Goal: Task Accomplishment & Management: Use online tool/utility

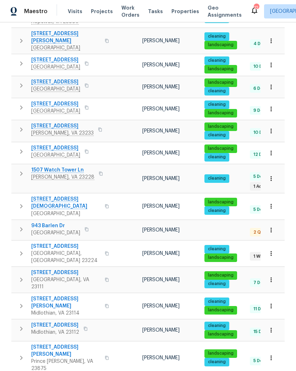
scroll to position [191, 0]
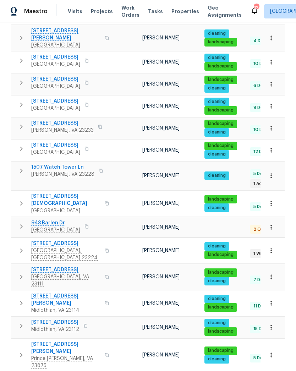
click at [66, 240] on span "[STREET_ADDRESS]" at bounding box center [65, 243] width 69 height 7
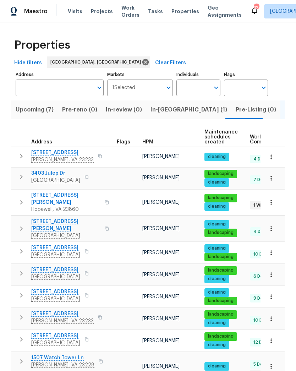
scroll to position [0, 0]
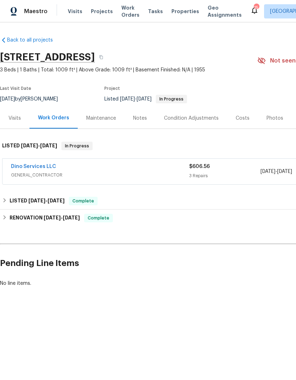
click at [44, 168] on link "Dino Services LLC" at bounding box center [33, 166] width 45 height 5
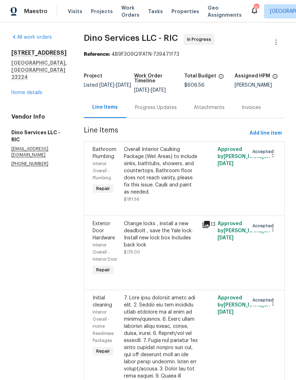
click at [155, 115] on div "Progress Updates" at bounding box center [155, 107] width 59 height 21
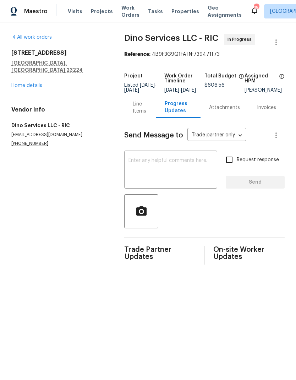
click at [176, 114] on div "Progress Updates" at bounding box center [178, 107] width 27 height 14
click at [38, 83] on link "Home details" at bounding box center [26, 85] width 31 height 5
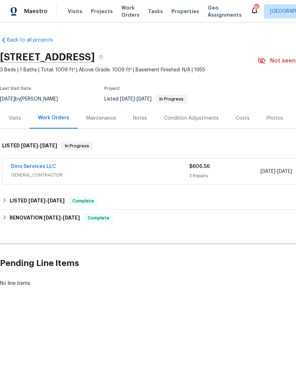
click at [42, 169] on link "Dino Services LLC" at bounding box center [33, 166] width 45 height 5
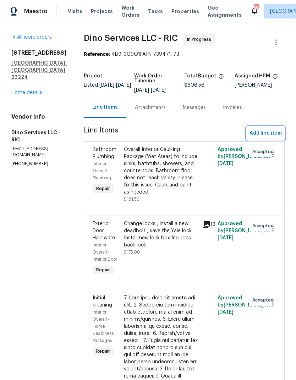
click at [274, 133] on span "Add line item" at bounding box center [266, 133] width 32 height 9
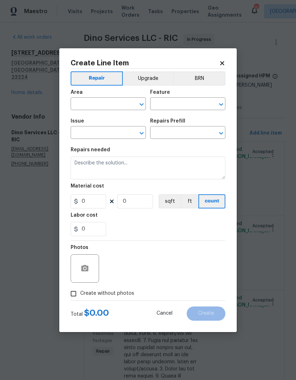
click at [223, 61] on icon at bounding box center [222, 63] width 4 height 4
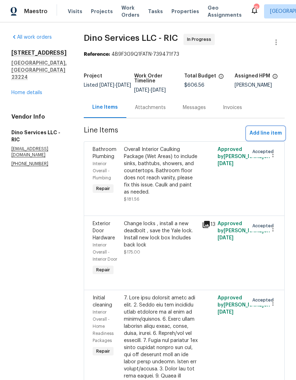
click at [263, 132] on span "Add line item" at bounding box center [266, 133] width 32 height 9
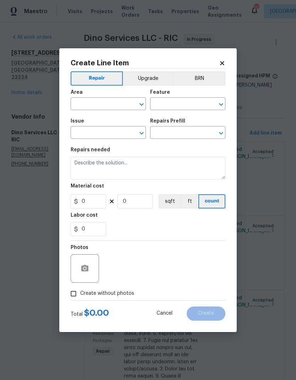
click at [221, 61] on icon at bounding box center [222, 63] width 4 height 4
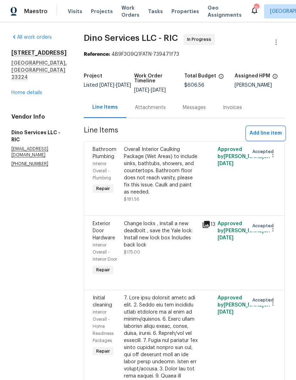
click at [265, 130] on span "Add line item" at bounding box center [266, 133] width 32 height 9
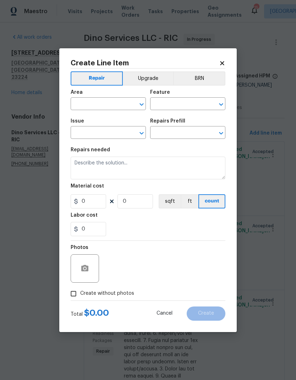
click at [140, 103] on icon "Open" at bounding box center [142, 104] width 9 height 9
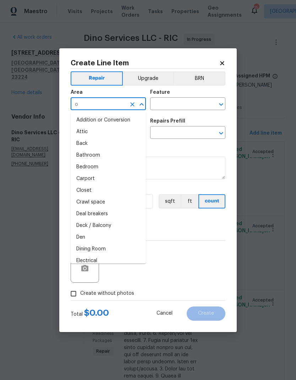
type input "ov"
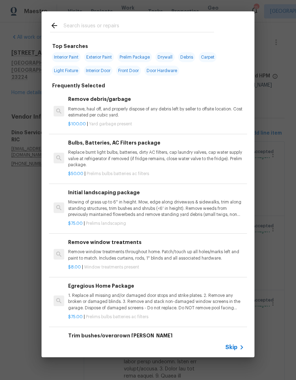
click at [77, 19] on div at bounding box center [132, 25] width 181 height 28
click at [75, 21] on input "text" at bounding box center [139, 26] width 151 height 11
type input "Dead"
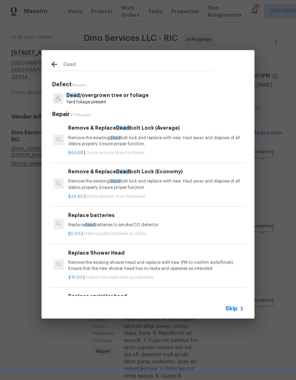
click at [215, 142] on p "Remove the exisiting dead bolt lock and replace with new. Haul away and dispose…" at bounding box center [156, 141] width 176 height 12
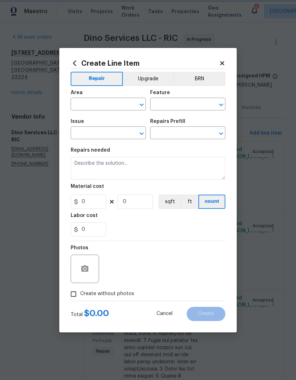
type input "Interior Door"
type input "Exterior Door Hardware"
type input "Remove & Replace Deadbolt Lock (Average) $64.68"
type textarea "Remove the exisiting deadbolt lock and replace with new. Haul away and dispose …"
type input "64.68"
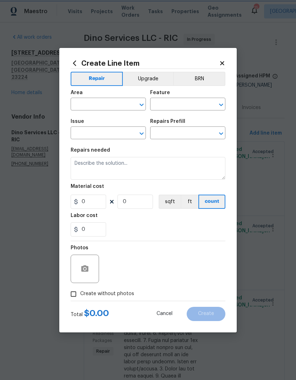
type input "1"
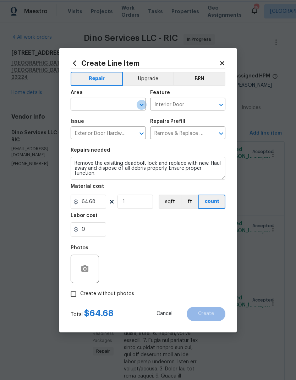
click at [141, 104] on icon "Open" at bounding box center [142, 105] width 4 height 2
click at [84, 133] on li "Interior Overall" at bounding box center [108, 132] width 75 height 12
type input "Interior Overall"
click at [77, 132] on input "Exterior Door Hardware" at bounding box center [98, 133] width 55 height 11
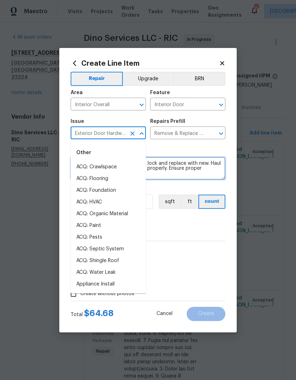
click at [163, 167] on textarea "Remove the exisiting deadbolt lock and replace with new. Haul away and dispose …" at bounding box center [148, 168] width 155 height 23
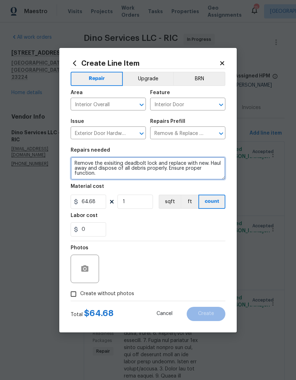
click at [150, 167] on textarea "Remove the exisiting deadbolt lock and replace with new. Haul away and dispose …" at bounding box center [148, 168] width 155 height 23
click at [136, 168] on textarea "Remove the exisiting deadbolt lock and replace with new. Haul away and dispose …" at bounding box center [148, 168] width 155 height 23
type textarea "Remove and replace rear door deadbolt and door handle. Brake and remove current…"
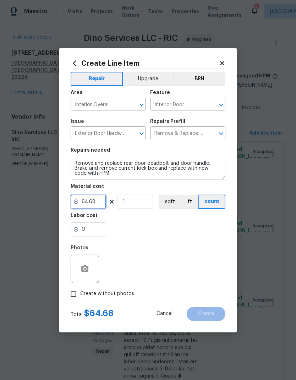
click at [97, 203] on input "64.68" at bounding box center [89, 202] width 36 height 14
click at [96, 204] on input "64.68" at bounding box center [89, 202] width 36 height 14
type input "150"
click at [211, 222] on div "Labor cost" at bounding box center [148, 217] width 155 height 9
click at [72, 292] on input "Create without photos" at bounding box center [74, 294] width 14 height 14
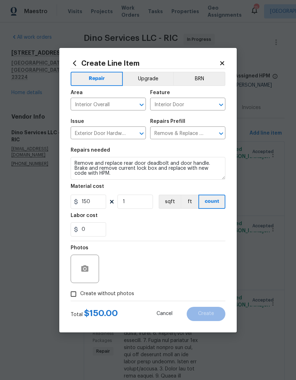
checkbox input "true"
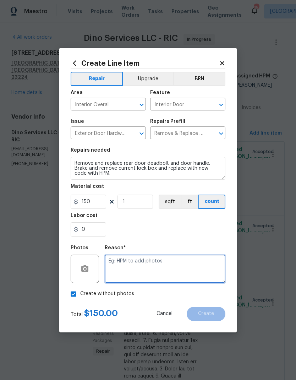
click at [201, 271] on textarea at bounding box center [165, 269] width 121 height 28
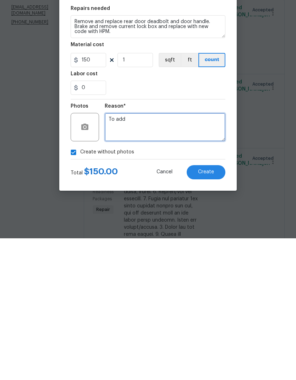
type textarea "To add"
click at [214, 307] on button "Create" at bounding box center [206, 314] width 39 height 14
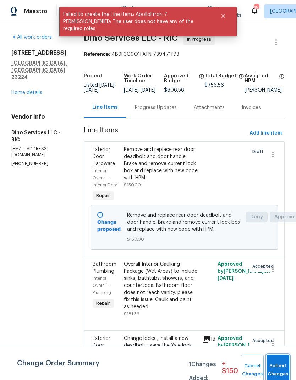
click at [278, 365] on button "Submit Changes" at bounding box center [278, 370] width 23 height 31
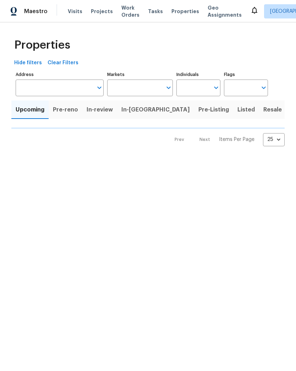
type input "50"
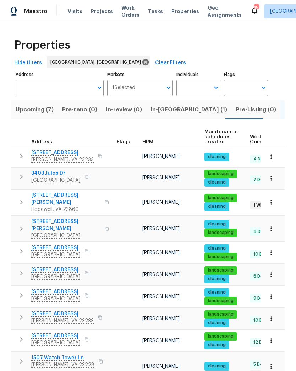
click at [34, 111] on span "Upcoming (7)" at bounding box center [35, 110] width 38 height 10
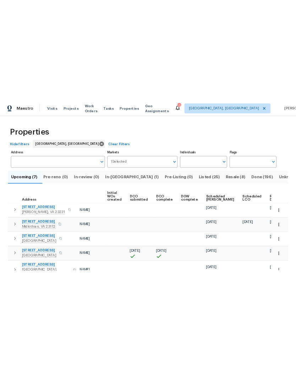
scroll to position [0, 51]
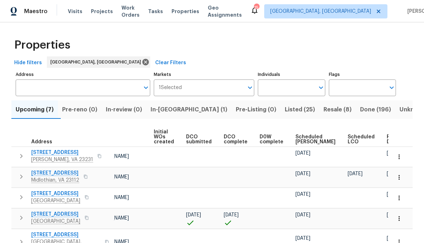
click at [296, 142] on span "Ready Date" at bounding box center [395, 140] width 16 height 10
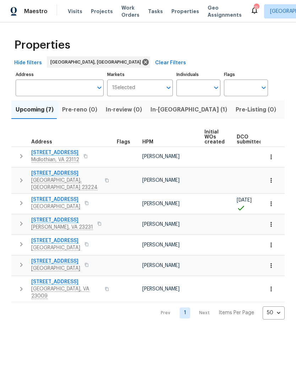
click at [174, 109] on button "In-[GEOGRAPHIC_DATA] (1)" at bounding box center [188, 110] width 85 height 18
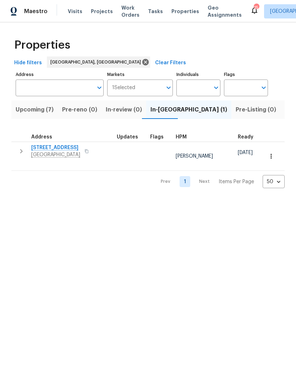
click at [42, 149] on span "[STREET_ADDRESS]" at bounding box center [55, 147] width 49 height 7
